Goal: Transaction & Acquisition: Purchase product/service

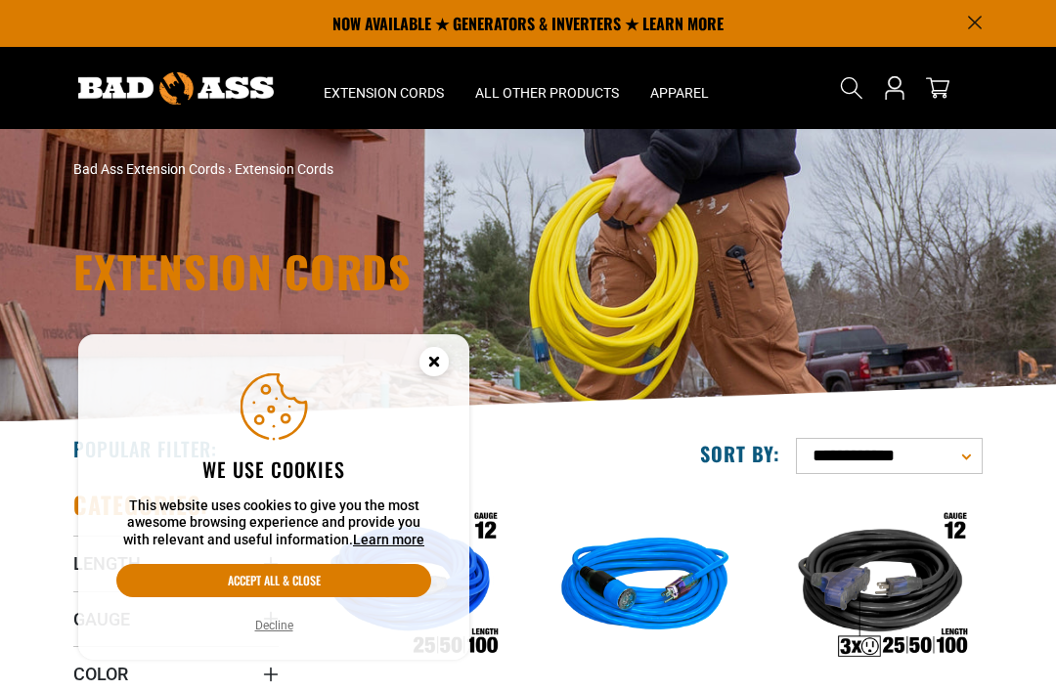
click at [435, 352] on circle "Cookie Consent" at bounding box center [434, 361] width 29 height 29
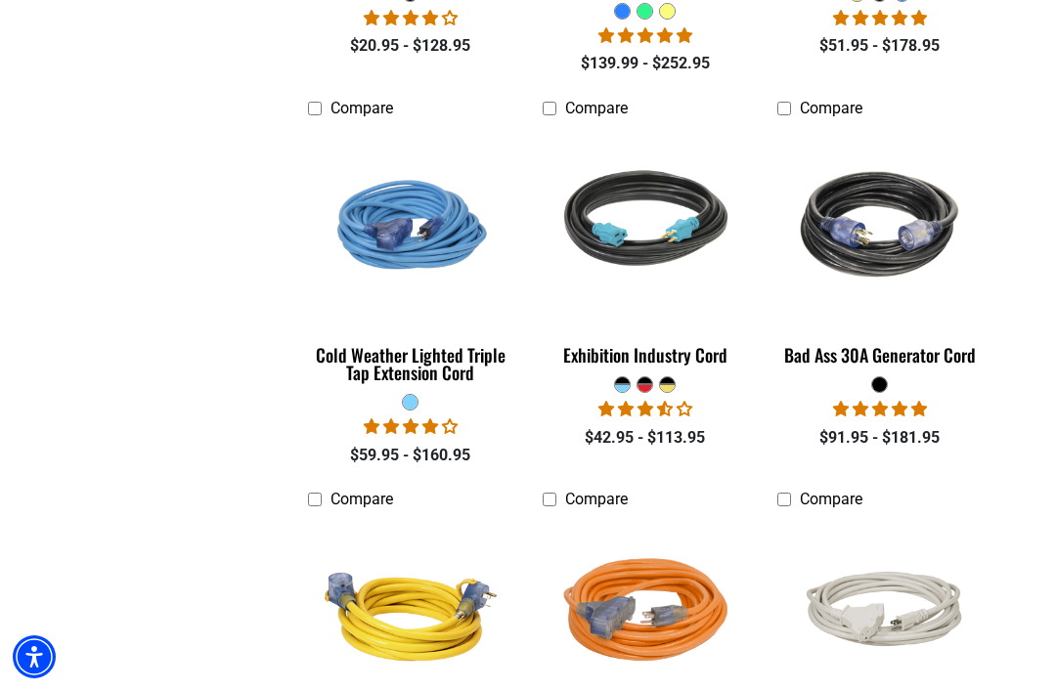
scroll to position [3643, 0]
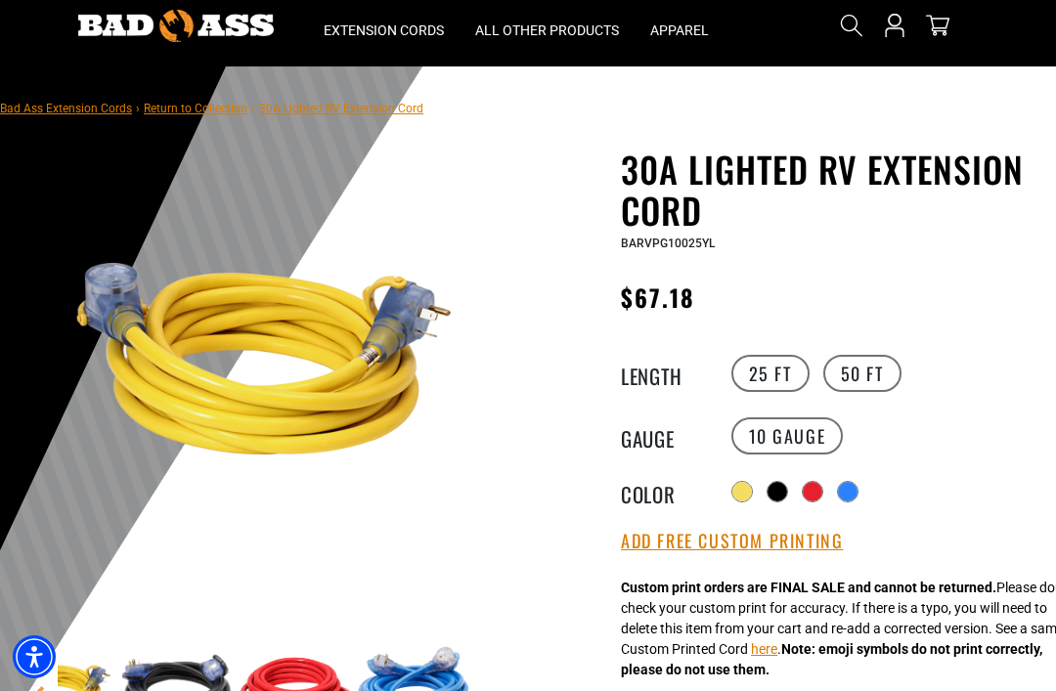
scroll to position [64, 0]
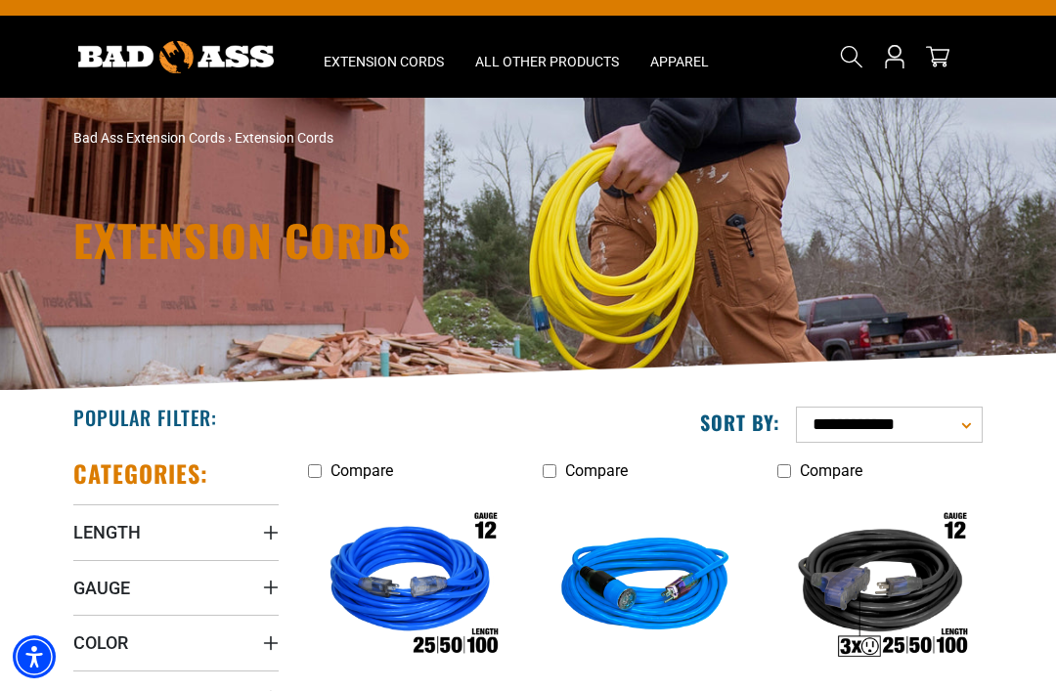
scroll to position [157, 0]
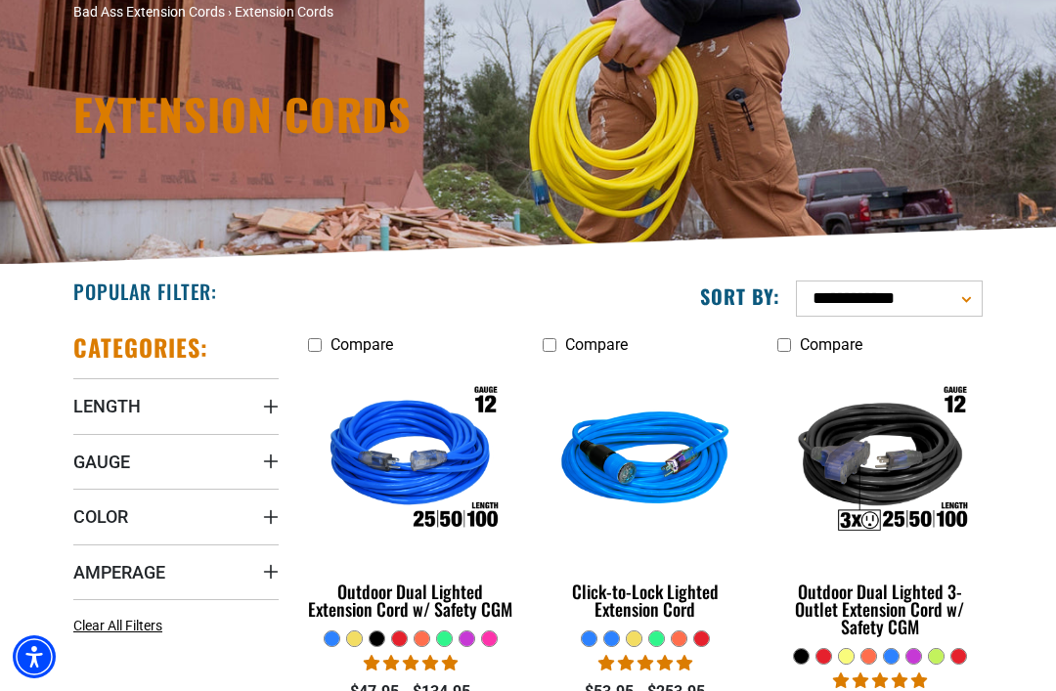
click at [107, 451] on span "Gauge" at bounding box center [101, 462] width 57 height 22
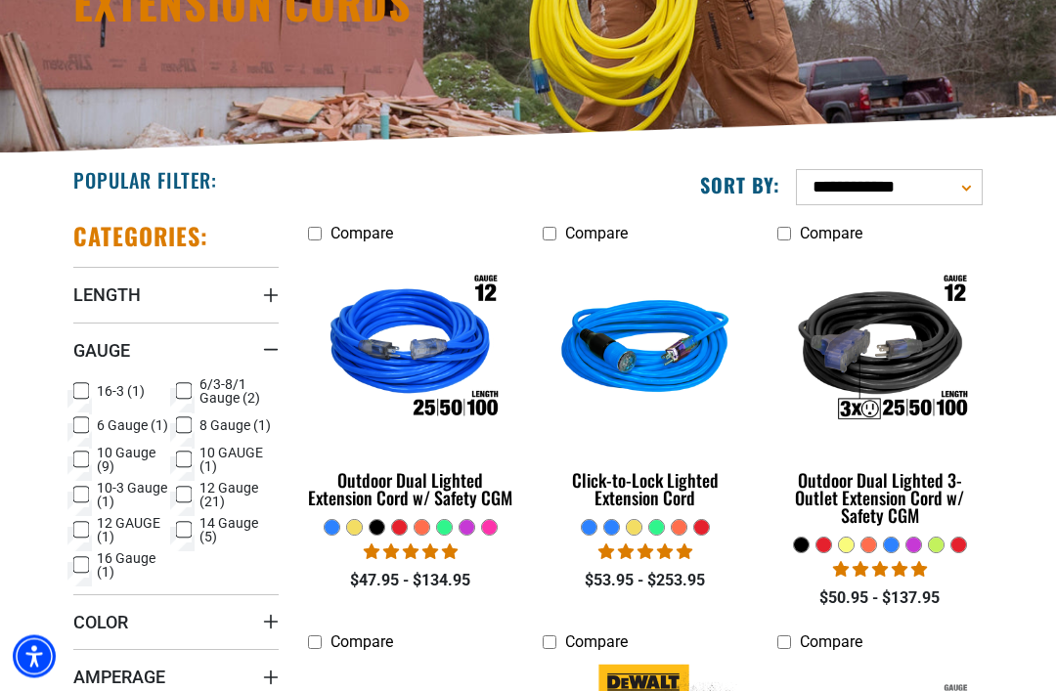
scroll to position [269, 0]
click at [81, 421] on icon at bounding box center [81, 425] width 16 height 25
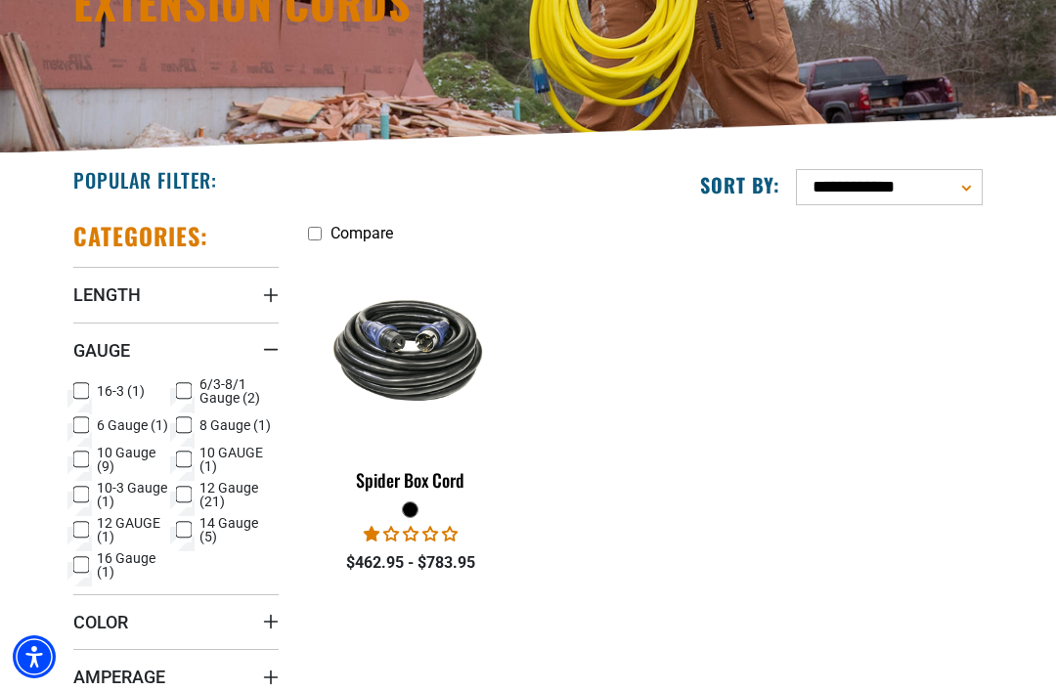
click at [436, 499] on link "Spider Box Cord" at bounding box center [410, 376] width 205 height 248
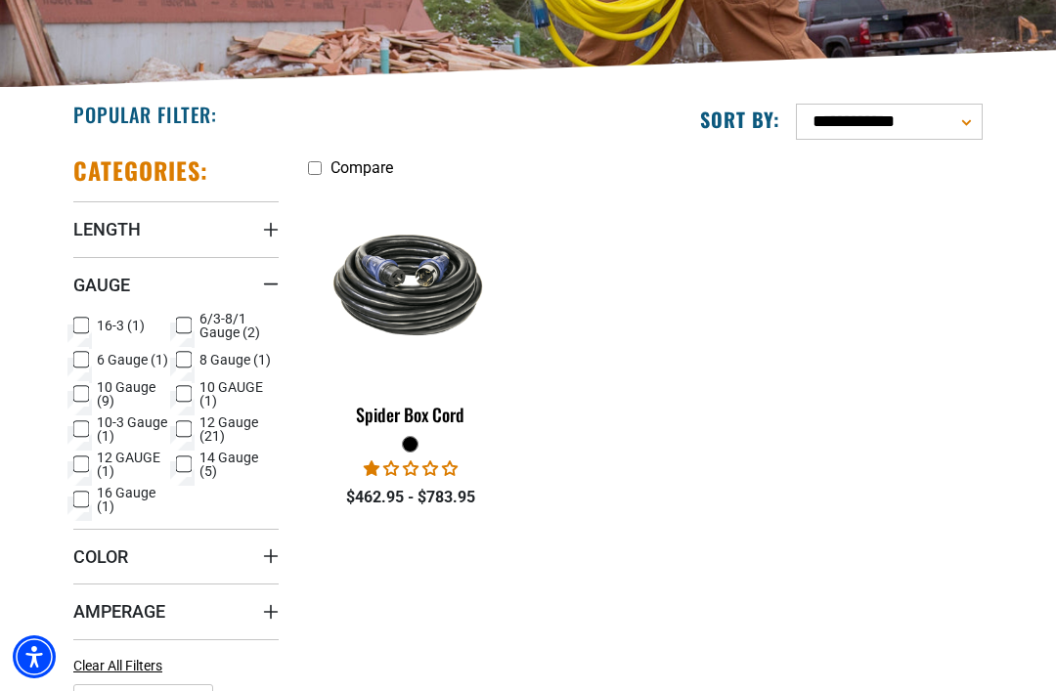
click at [81, 355] on icon at bounding box center [81, 360] width 12 height 11
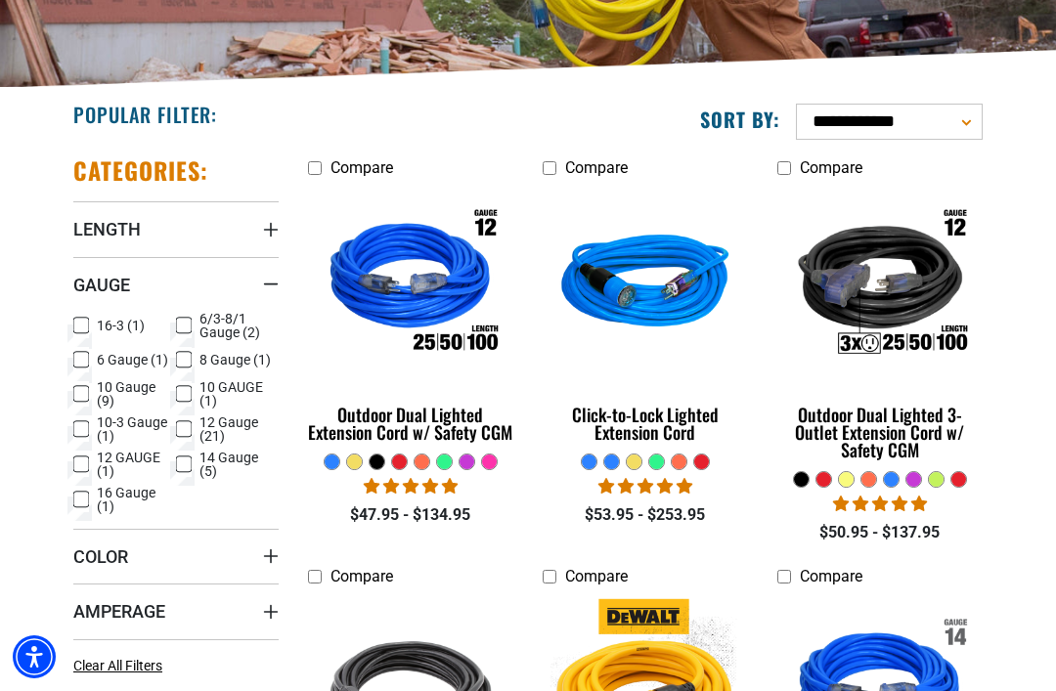
click at [192, 361] on label "8 Gauge (1) 8 Gauge (1 product)" at bounding box center [227, 359] width 103 height 25
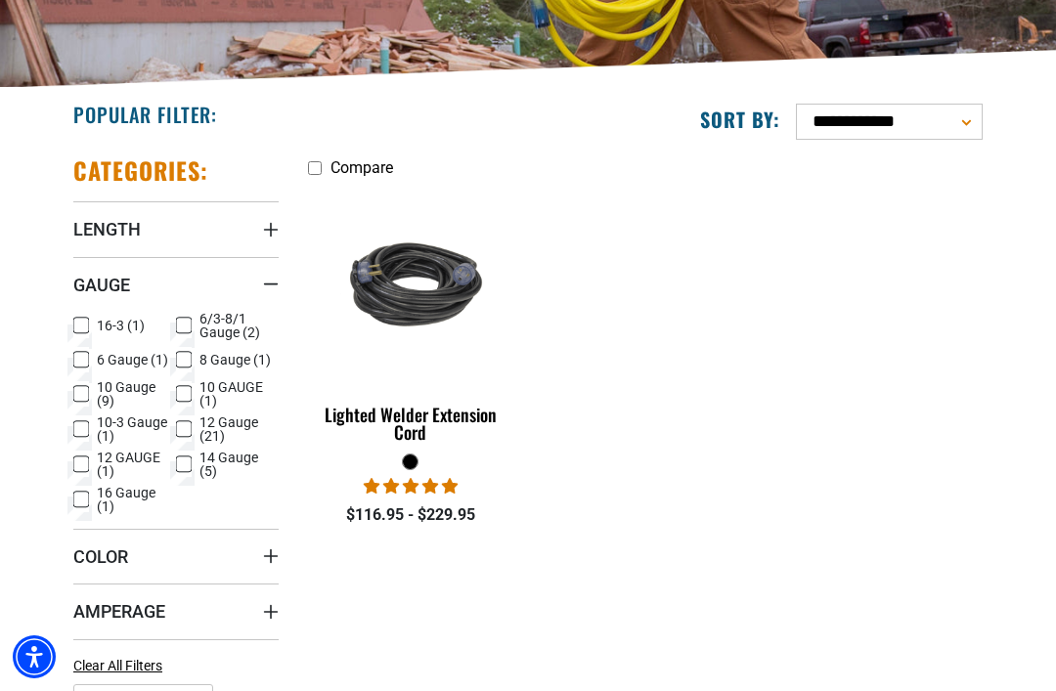
click at [421, 429] on div "Lighted Welder Extension Cord" at bounding box center [410, 423] width 205 height 35
click at [177, 356] on rect at bounding box center [184, 360] width 16 height 16
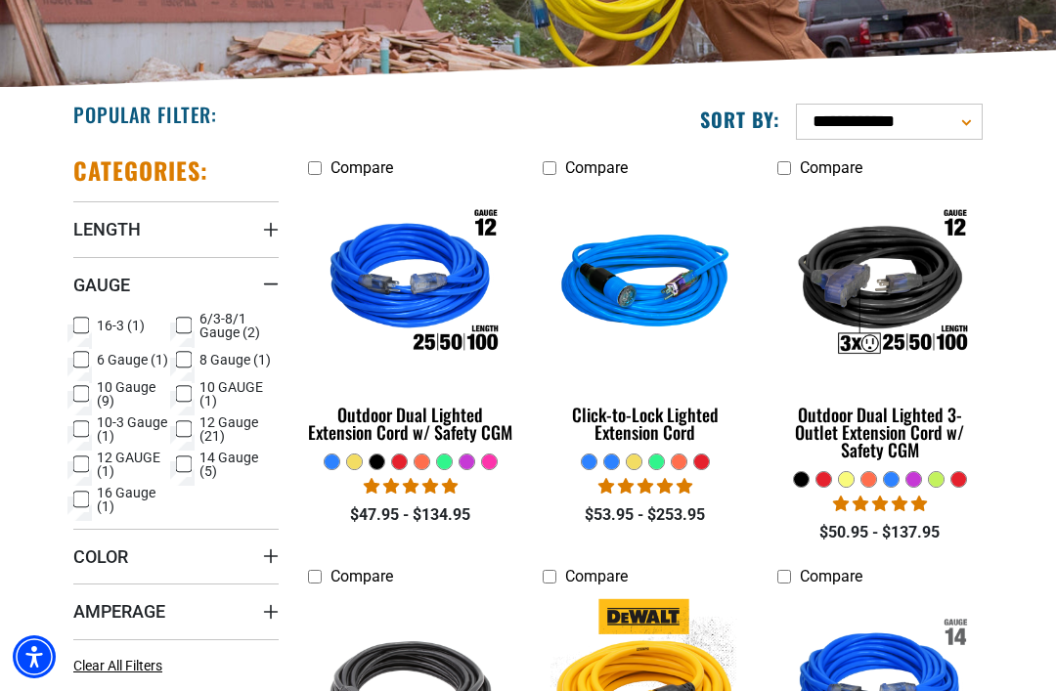
click at [89, 350] on label "6 Gauge (1) 6 Gauge (1 product)" at bounding box center [124, 359] width 103 height 25
click at [189, 320] on icon at bounding box center [184, 325] width 16 height 25
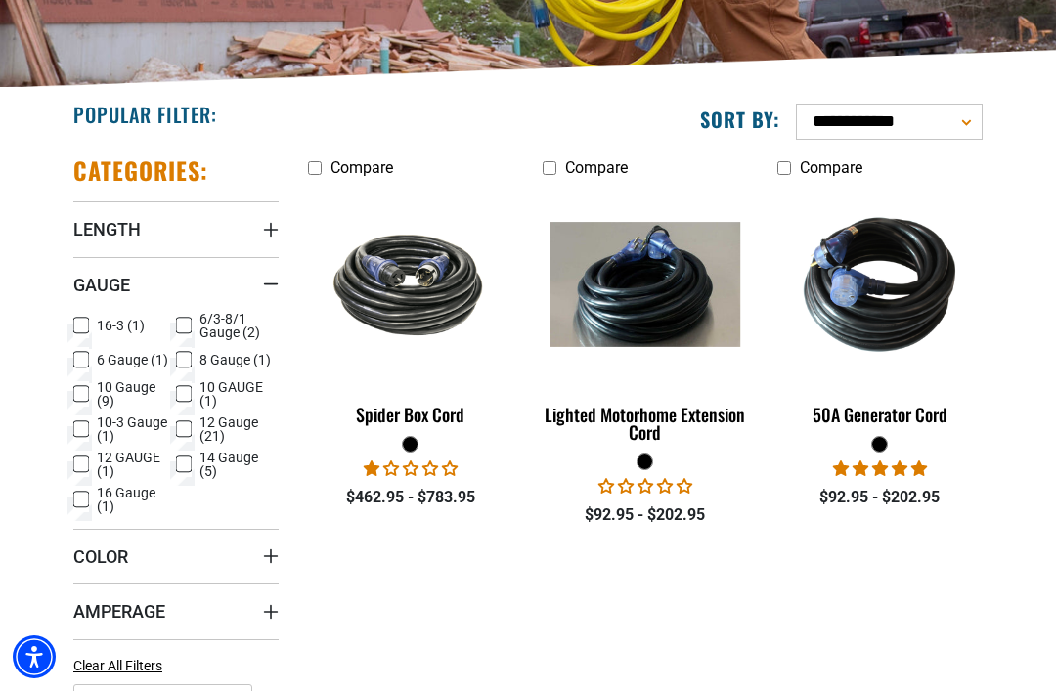
click at [911, 421] on div "50A Generator Cord" at bounding box center [879, 415] width 205 height 18
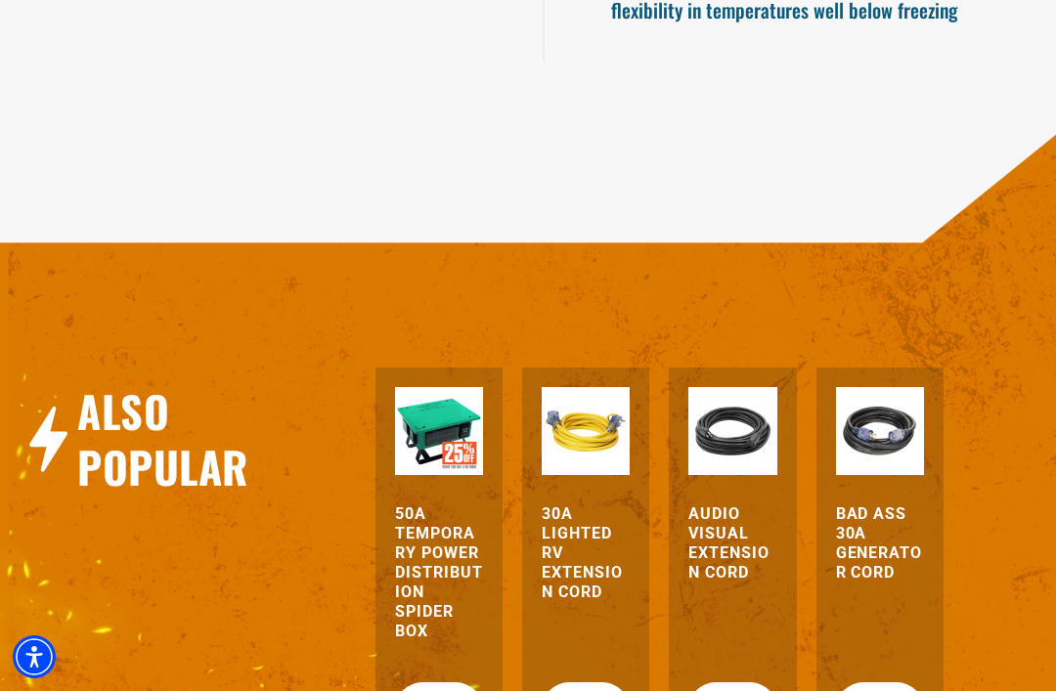
scroll to position [2123, 0]
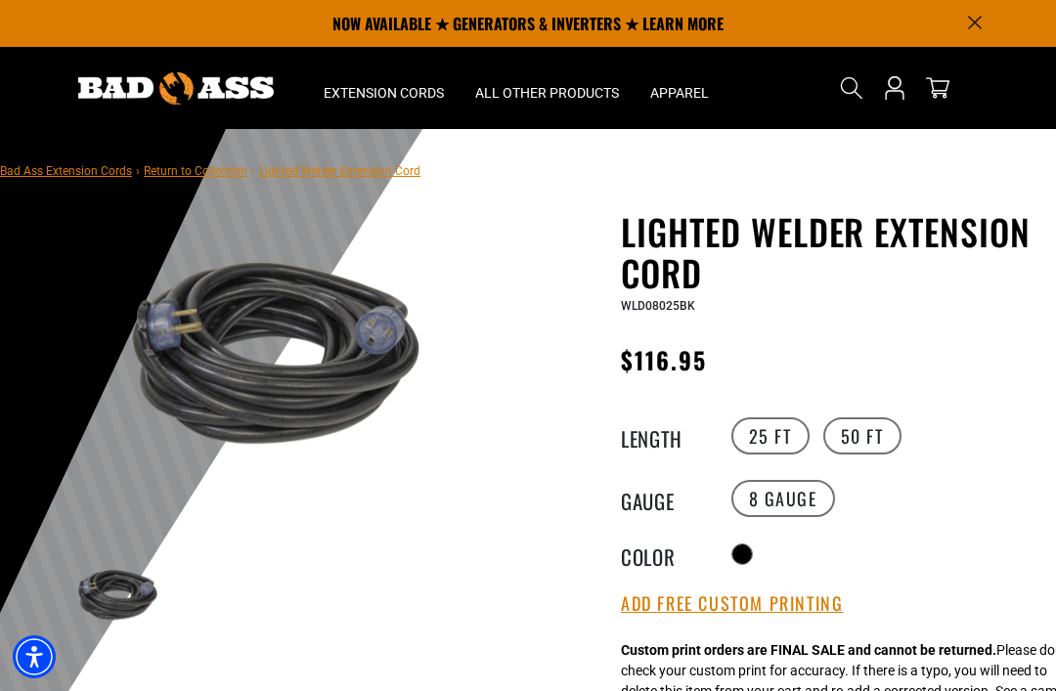
click at [344, 375] on img at bounding box center [264, 352] width 413 height 275
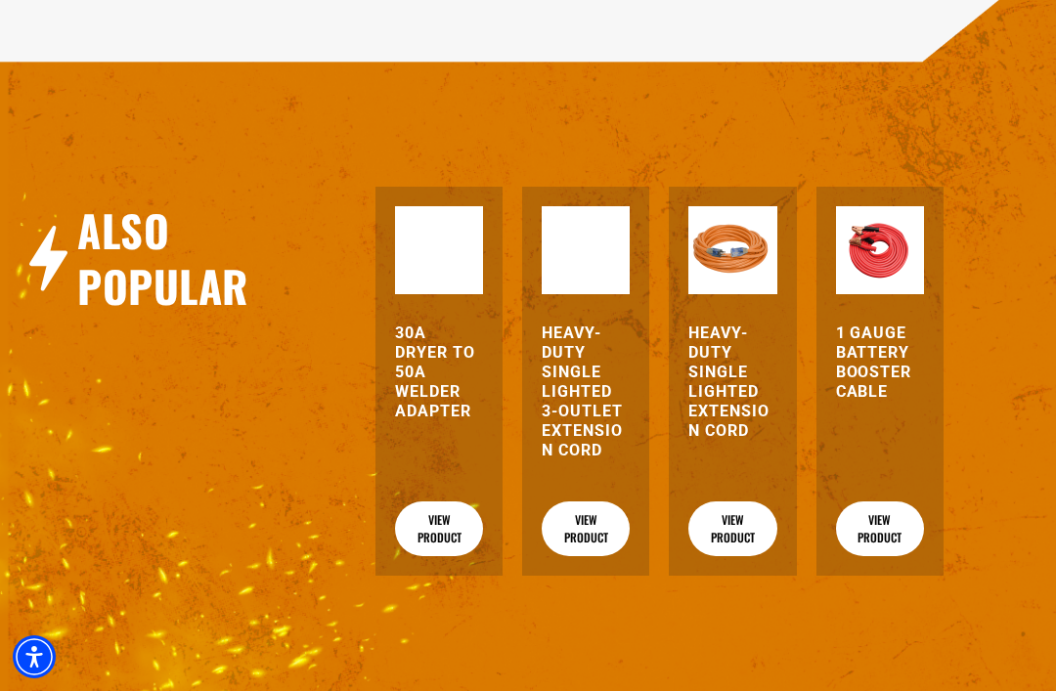
scroll to position [2138, 0]
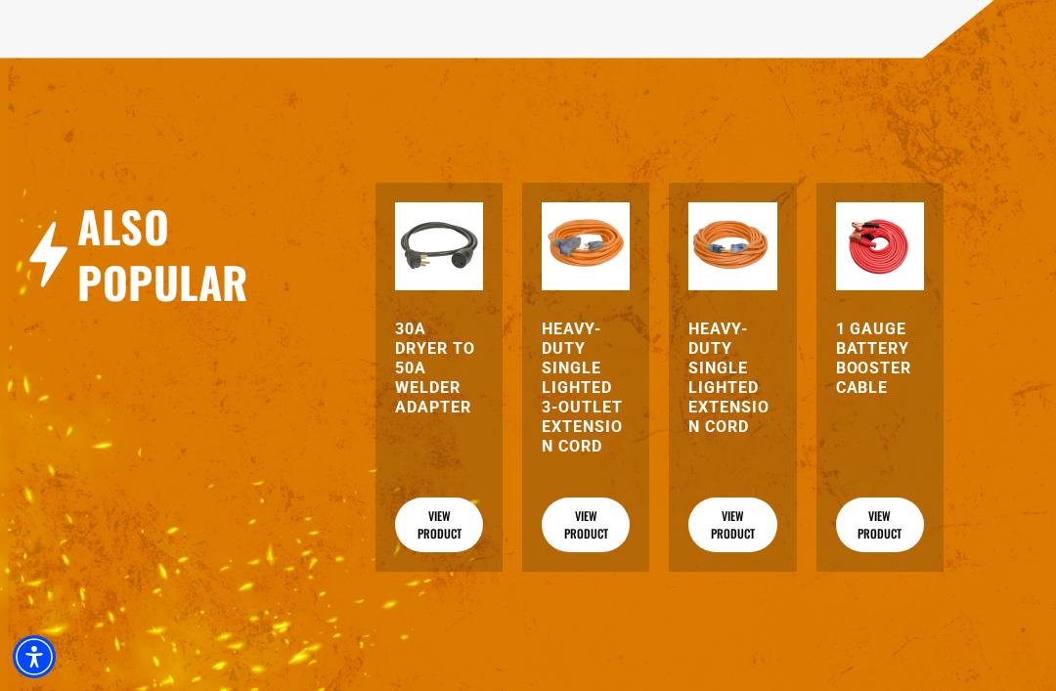
click at [894, 356] on h3 "1 Gauge Battery Booster Cable" at bounding box center [880, 359] width 88 height 78
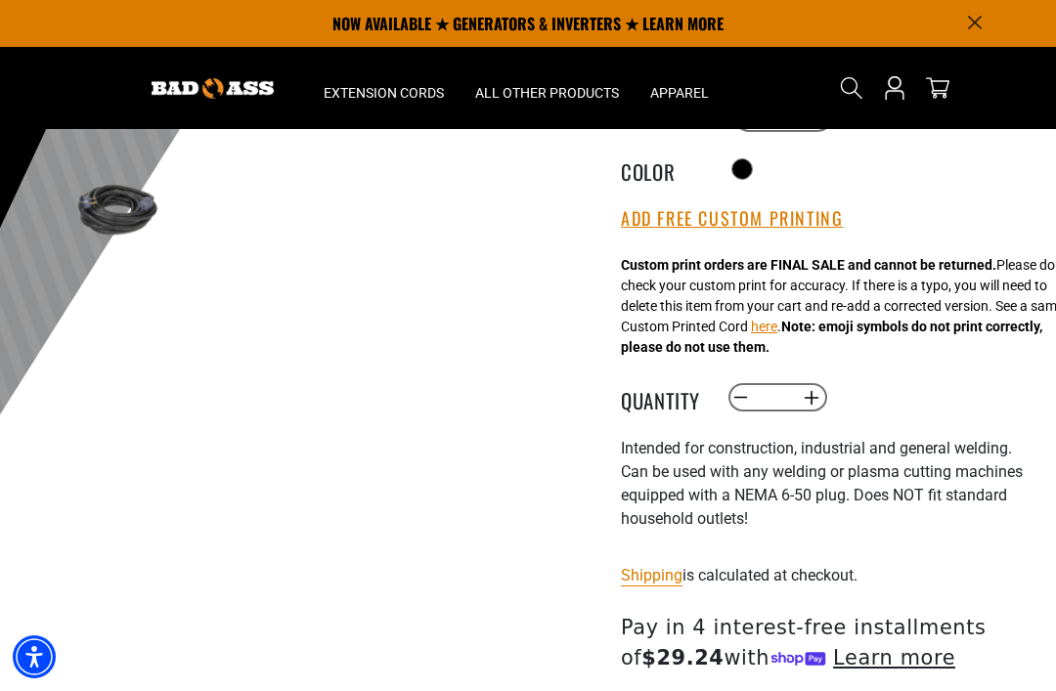
scroll to position [0, 0]
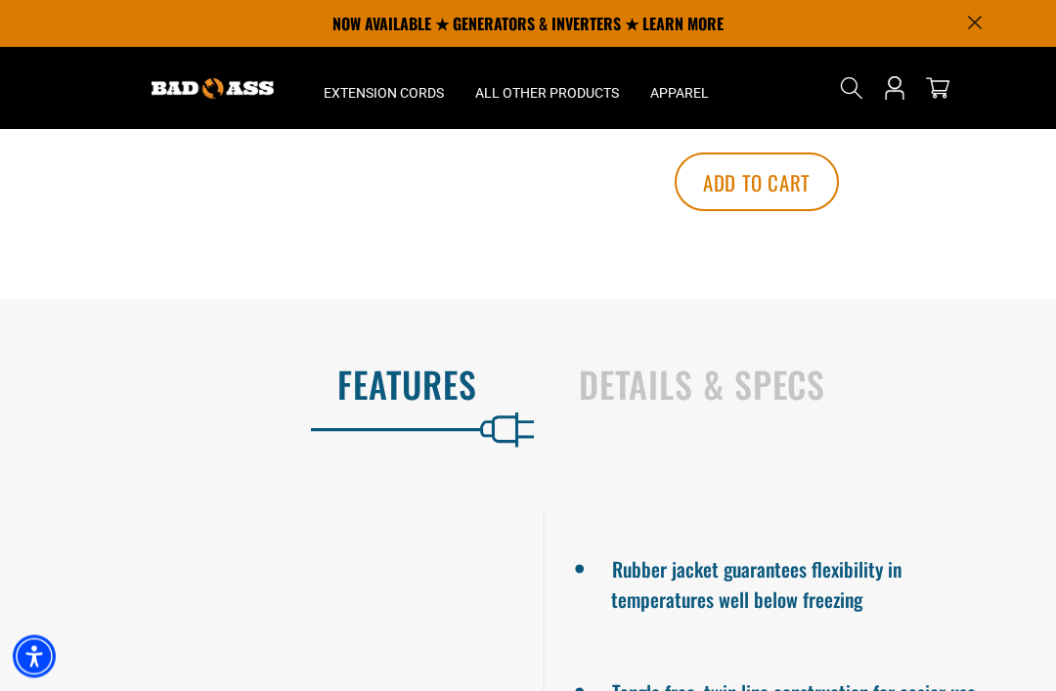
scroll to position [1033, 0]
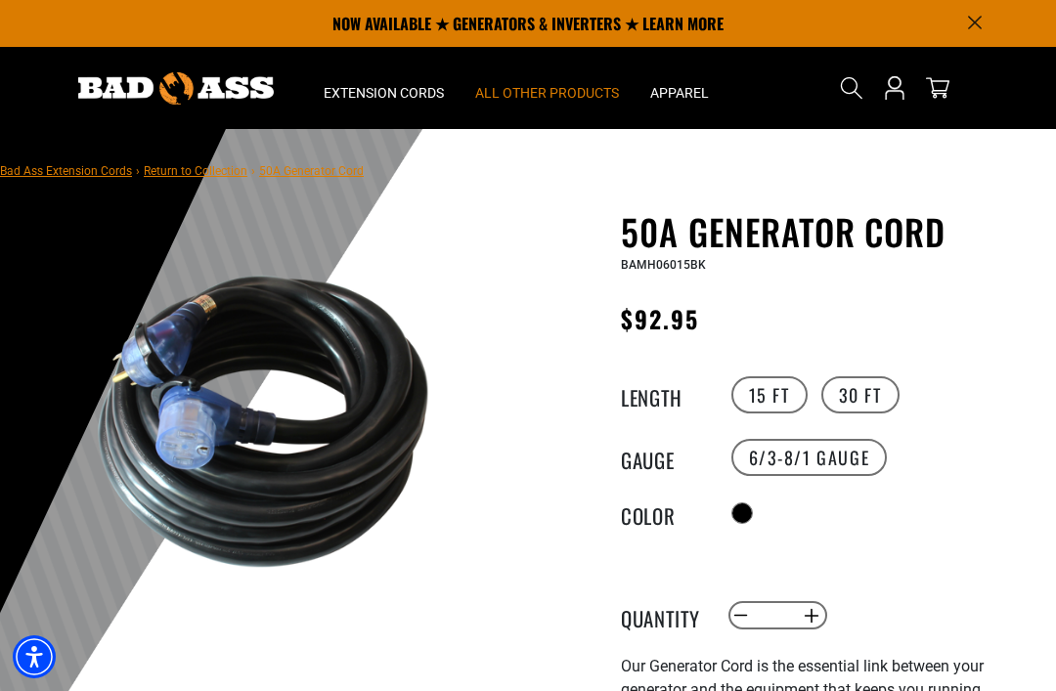
click at [591, 81] on summary "All Other Products" at bounding box center [547, 88] width 175 height 82
click at [584, 77] on summary "All Other Products" at bounding box center [547, 88] width 175 height 82
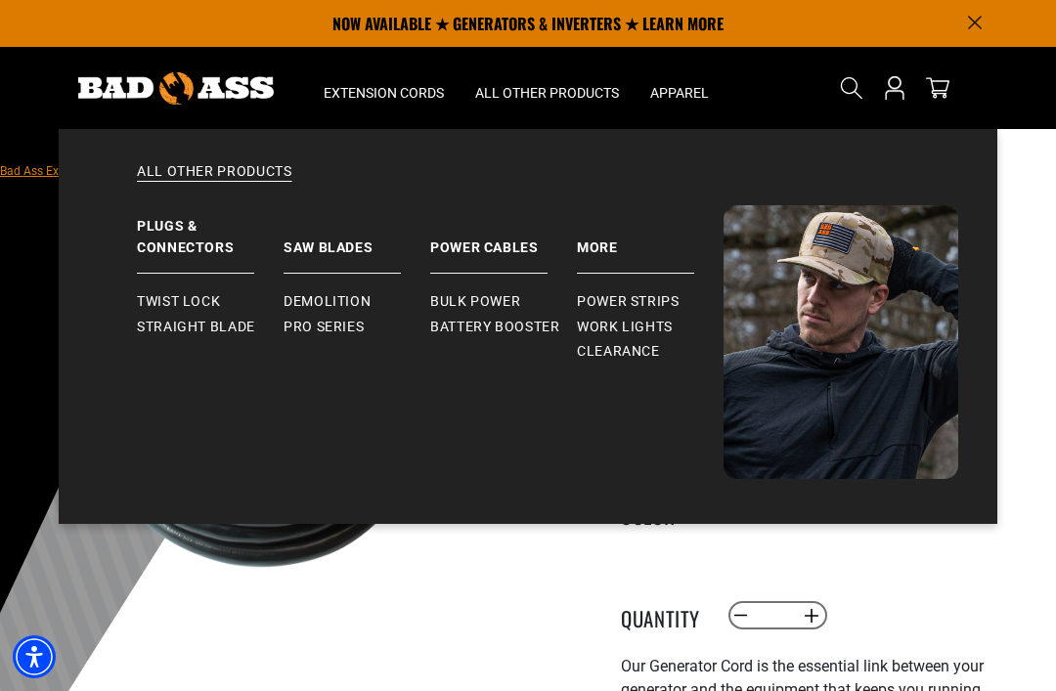
click at [527, 320] on span "Battery Booster" at bounding box center [495, 328] width 130 height 18
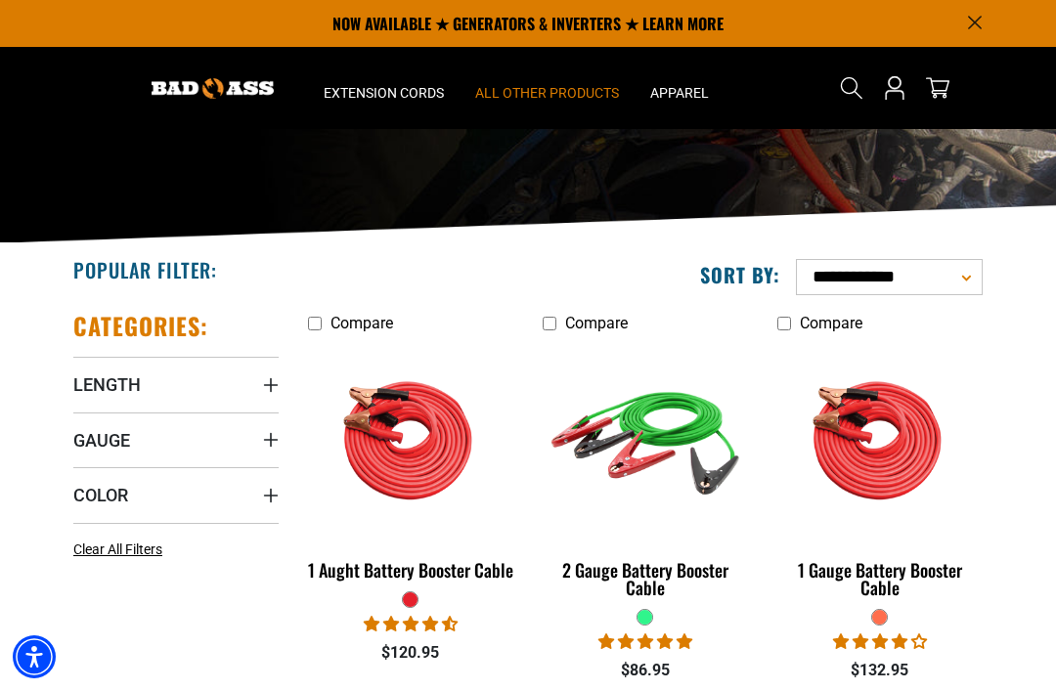
scroll to position [178, 0]
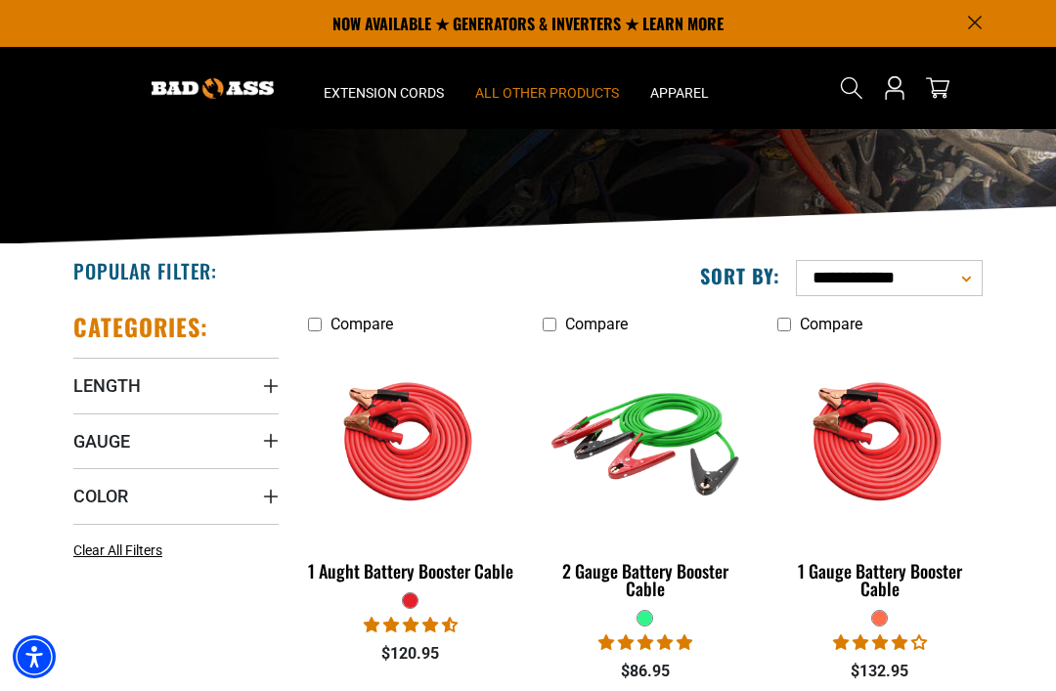
click at [419, 498] on img at bounding box center [410, 441] width 211 height 190
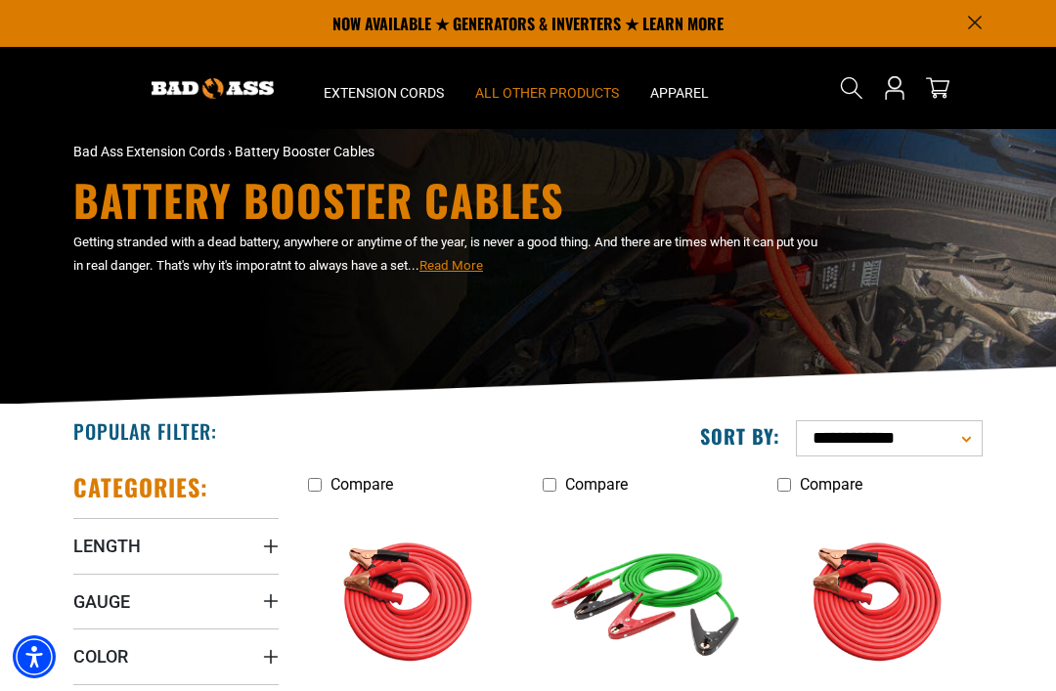
scroll to position [0, 0]
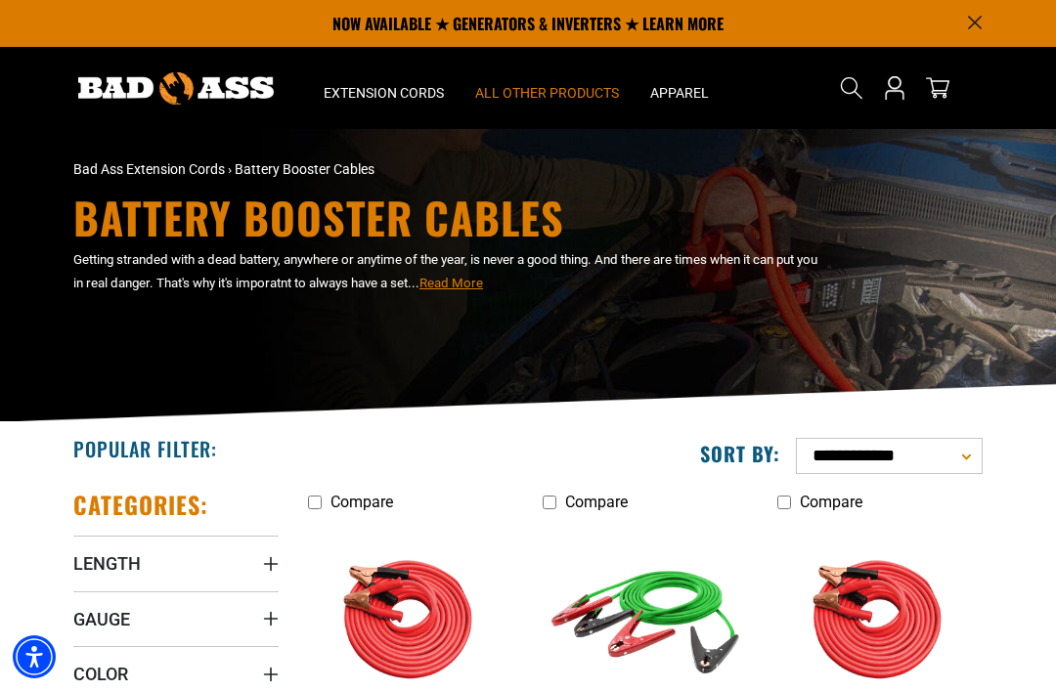
click at [544, 13] on p "NOW AVAILABLE ★ GENERATORS & INVERTERS ★ LEARN MORE" at bounding box center [527, 23] width 909 height 47
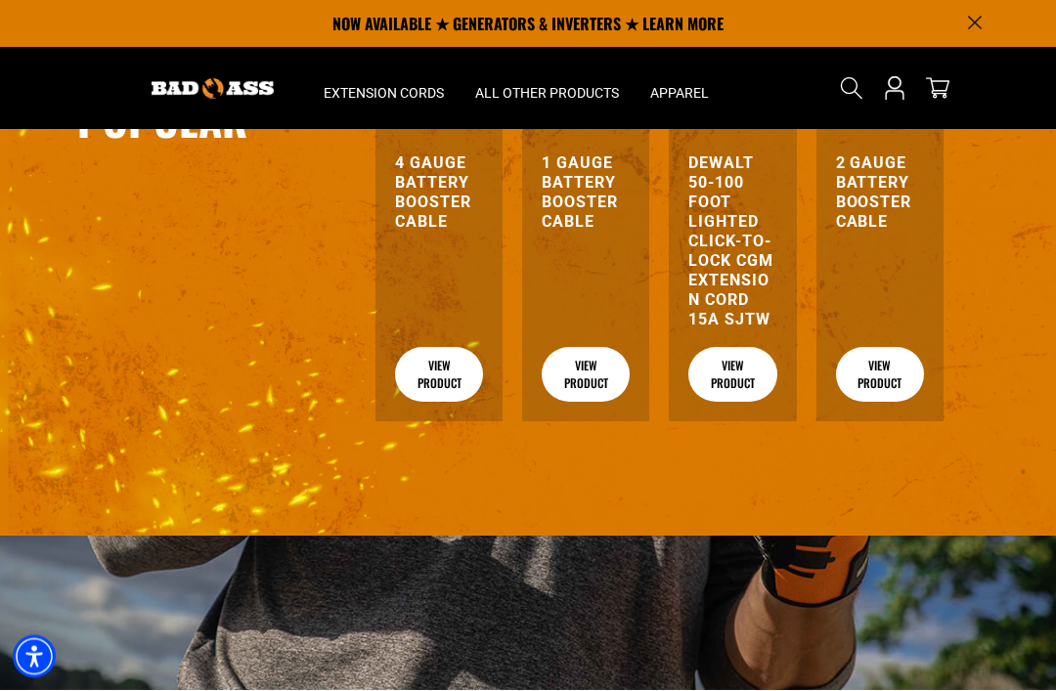
scroll to position [2683, 0]
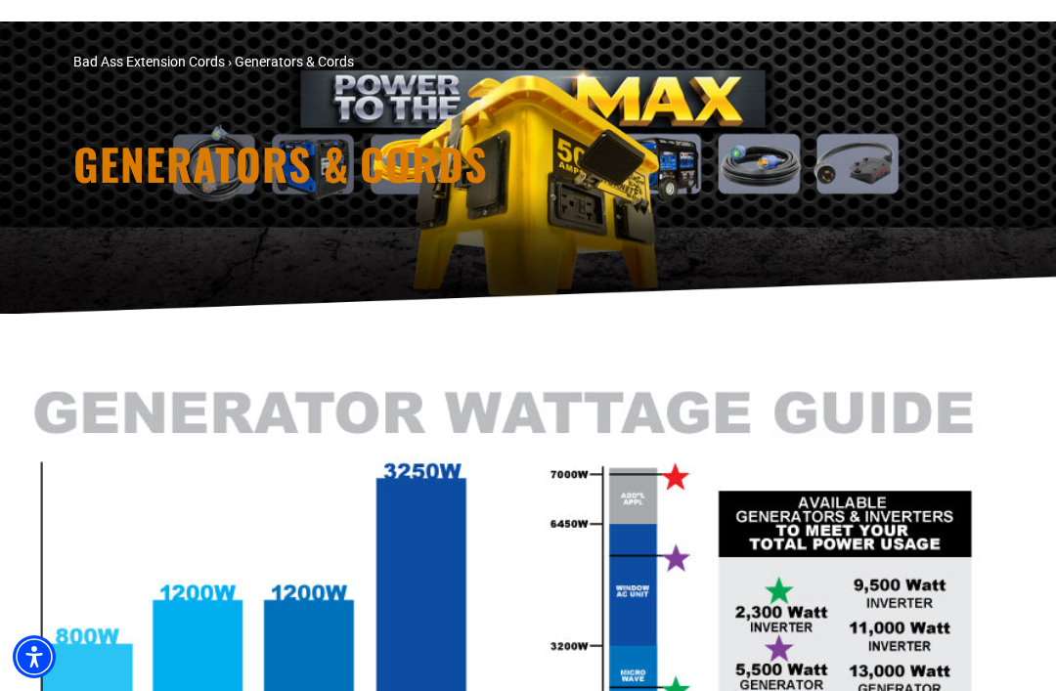
scroll to position [220, 0]
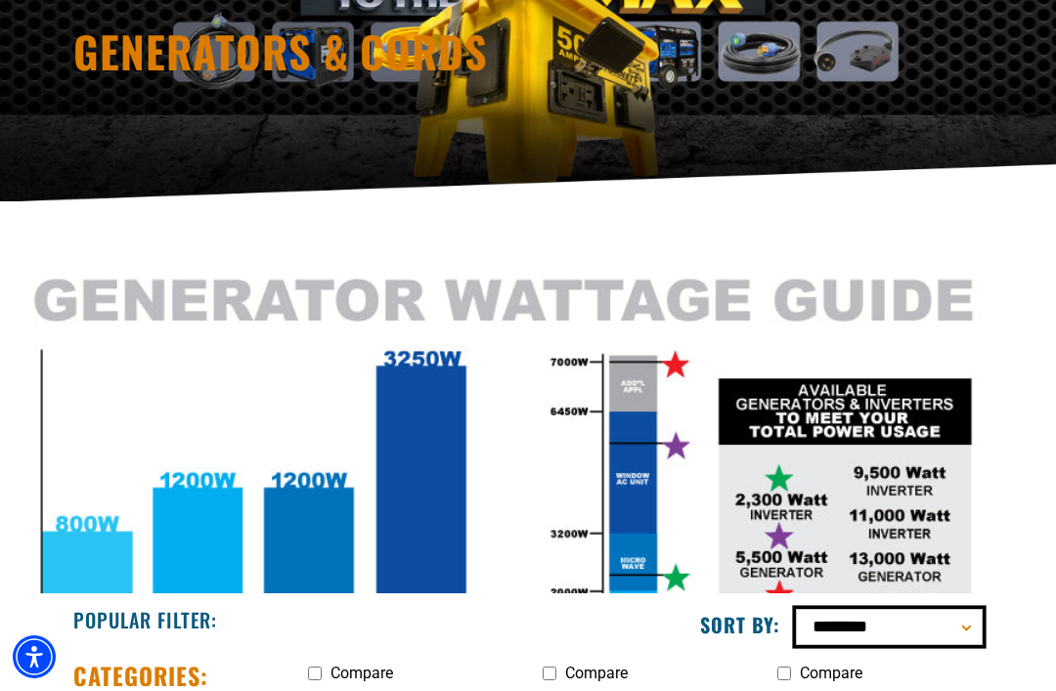
click at [963, 625] on select "**********" at bounding box center [889, 627] width 187 height 36
select select "**********"
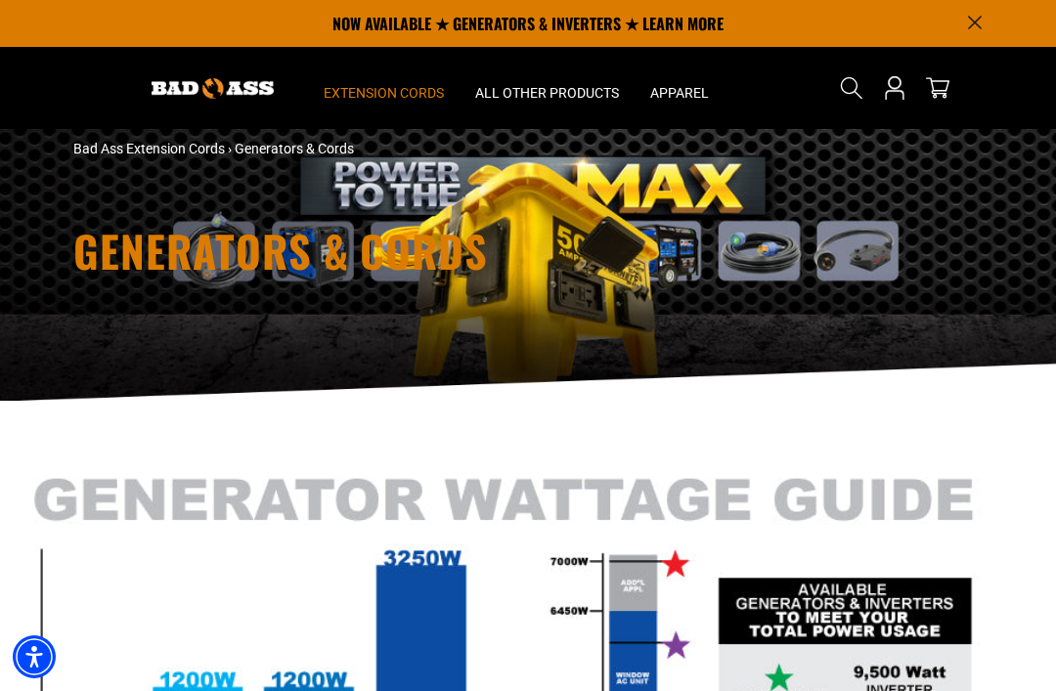
scroll to position [14, 0]
